Goal: Task Accomplishment & Management: Use online tool/utility

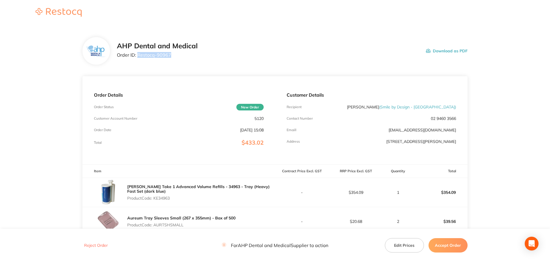
drag, startPoint x: 162, startPoint y: 56, endPoint x: 138, endPoint y: 54, distance: 24.8
click at [138, 54] on p "Order ID: Restocq- 90967" at bounding box center [157, 54] width 81 height 5
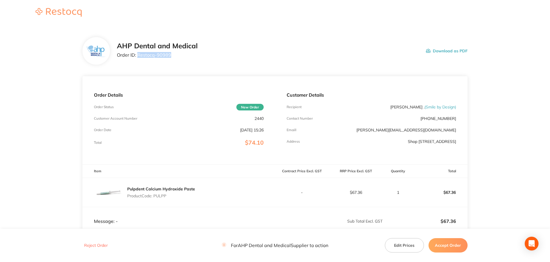
drag, startPoint x: 137, startPoint y: 55, endPoint x: 171, endPoint y: 58, distance: 33.7
click at [171, 58] on div "AHP Dental and Medical Order ID: Restocq- 90989" at bounding box center [157, 51] width 81 height 18
copy p "Restocq- 90989"
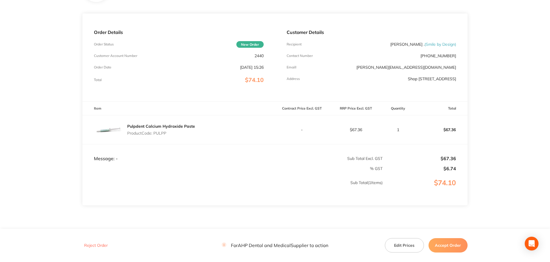
scroll to position [85, 0]
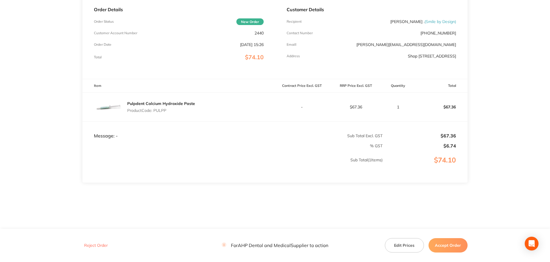
click at [435, 243] on button "Accept Order" at bounding box center [447, 245] width 39 height 14
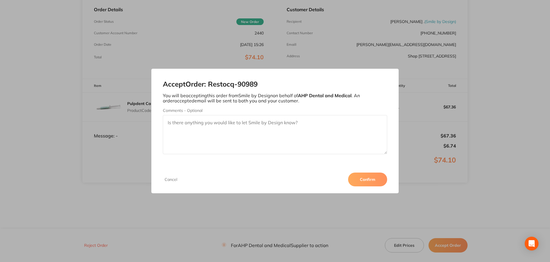
click at [297, 136] on textarea "Comments - Optional" at bounding box center [275, 134] width 225 height 39
type textarea "Could you please contact accounts to arrange payment of your June invoice as it…"
click at [353, 180] on button "Confirm" at bounding box center [367, 179] width 39 height 14
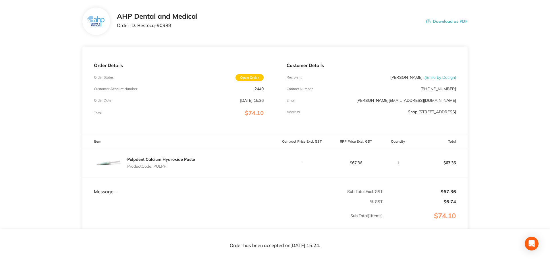
scroll to position [0, 0]
